Goal: Task Accomplishment & Management: Use online tool/utility

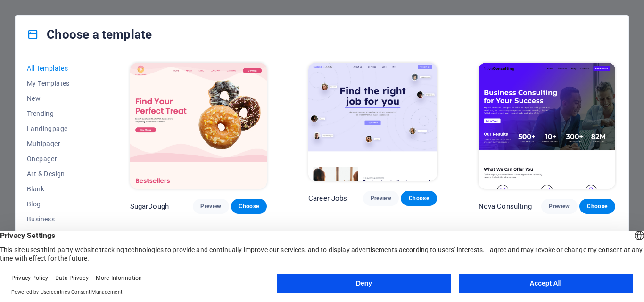
click at [522, 280] on button "Accept All" at bounding box center [545, 283] width 174 height 19
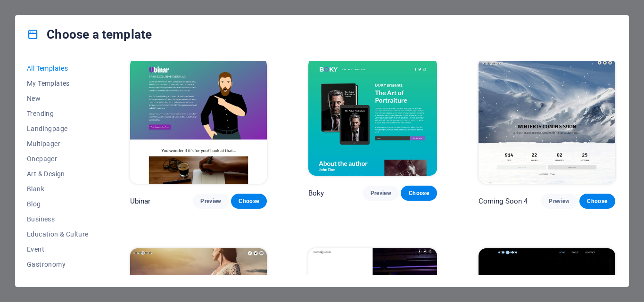
scroll to position [10053, 0]
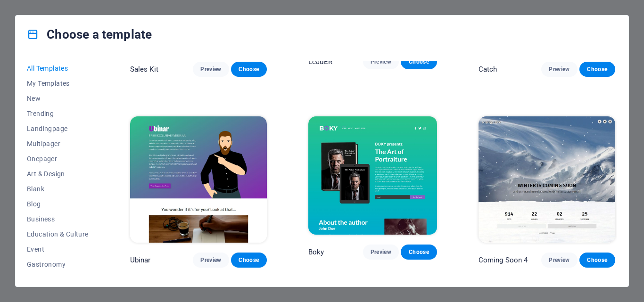
drag, startPoint x: 617, startPoint y: 267, endPoint x: 622, endPoint y: 205, distance: 62.4
click at [622, 205] on div "All Templates My Templates New Trending Landingpage Multipager Onepager Art & D…" at bounding box center [322, 169] width 613 height 233
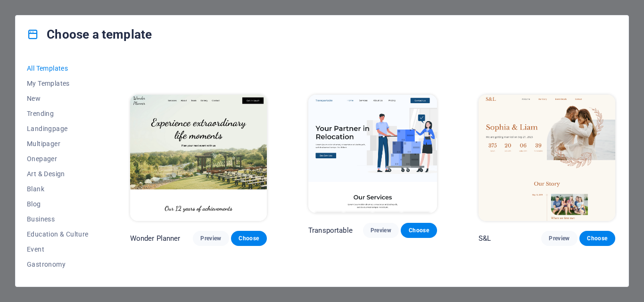
scroll to position [0, 0]
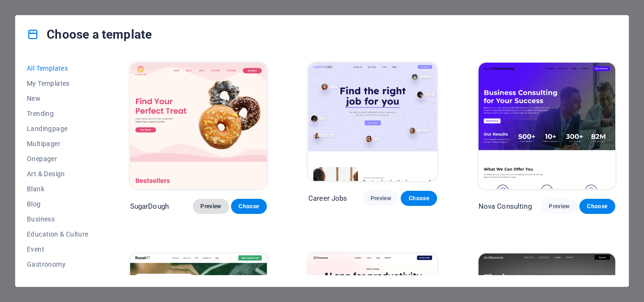
click at [204, 203] on span "Preview" at bounding box center [210, 207] width 21 height 8
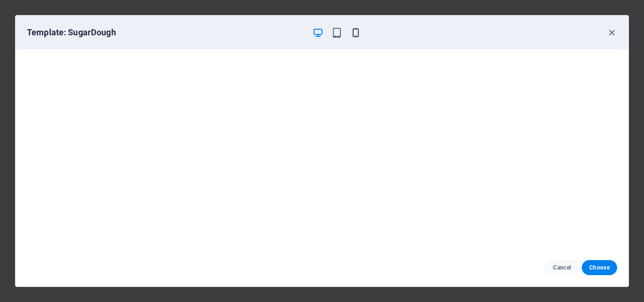
click at [357, 33] on icon "button" at bounding box center [355, 32] width 11 height 11
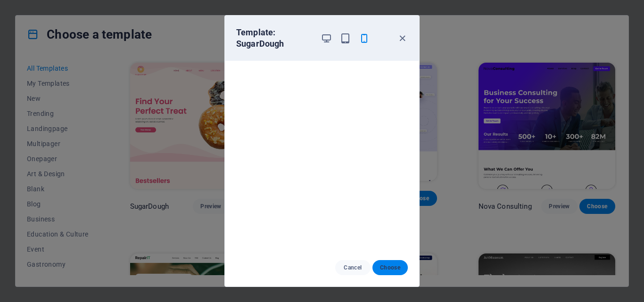
click at [386, 267] on span "Choose" at bounding box center [390, 268] width 20 height 8
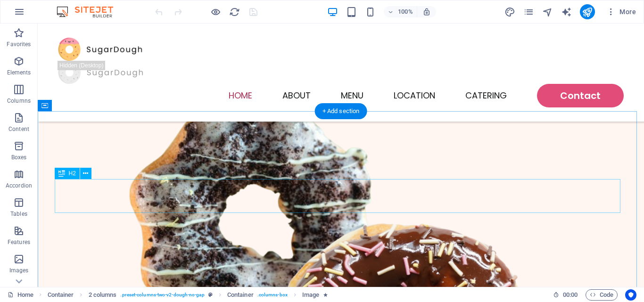
scroll to position [236, 0]
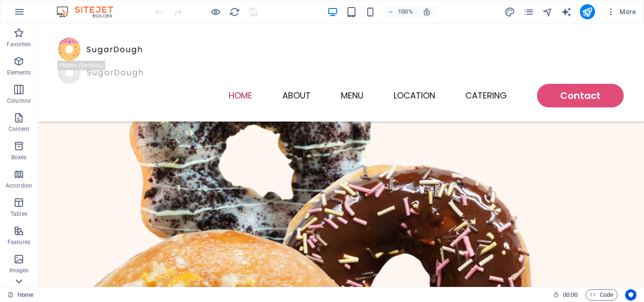
click at [19, 283] on icon at bounding box center [18, 281] width 13 height 13
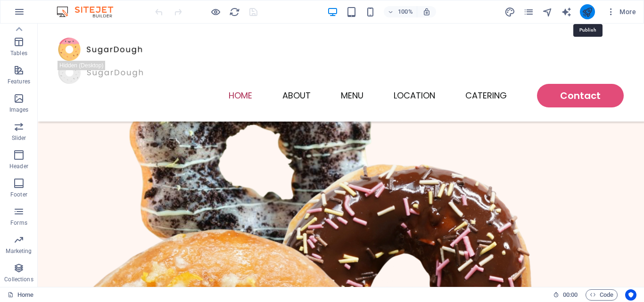
click at [584, 9] on icon "publish" at bounding box center [586, 12] width 11 height 11
